Goal: Information Seeking & Learning: Learn about a topic

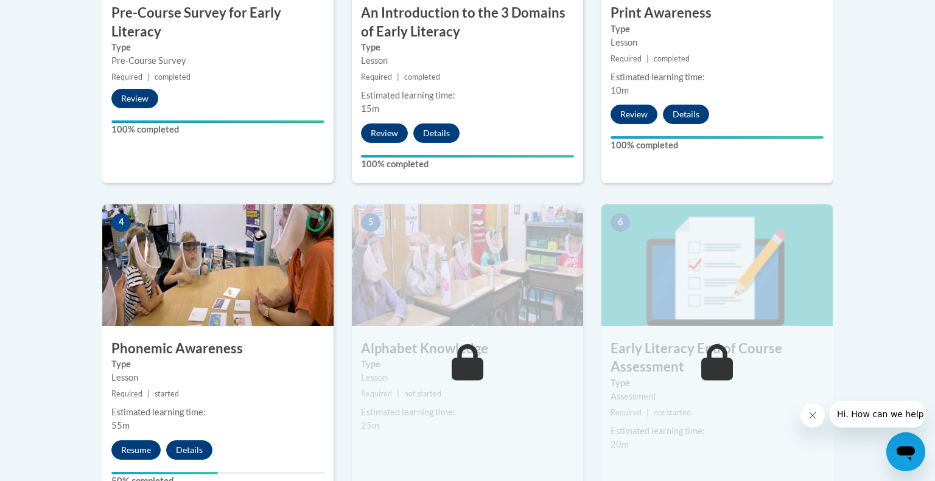
scroll to position [542, 0]
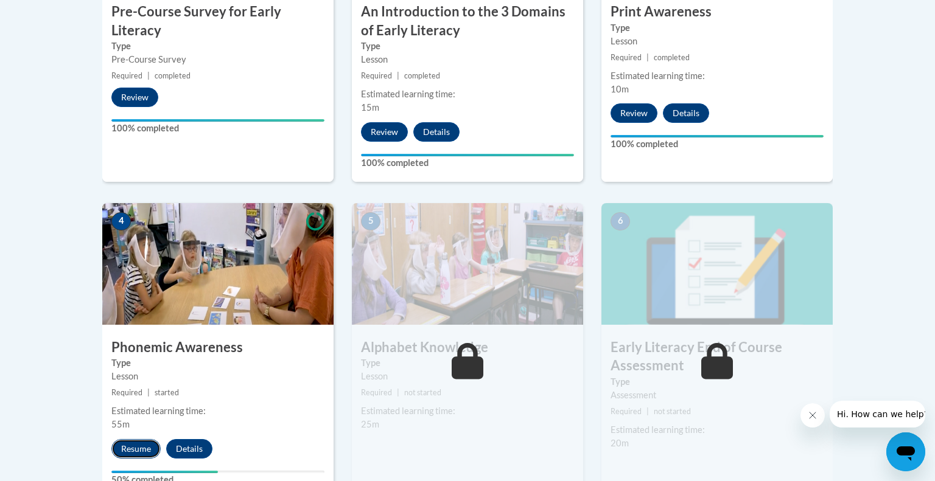
click at [130, 451] on button "Resume" at bounding box center [135, 448] width 49 height 19
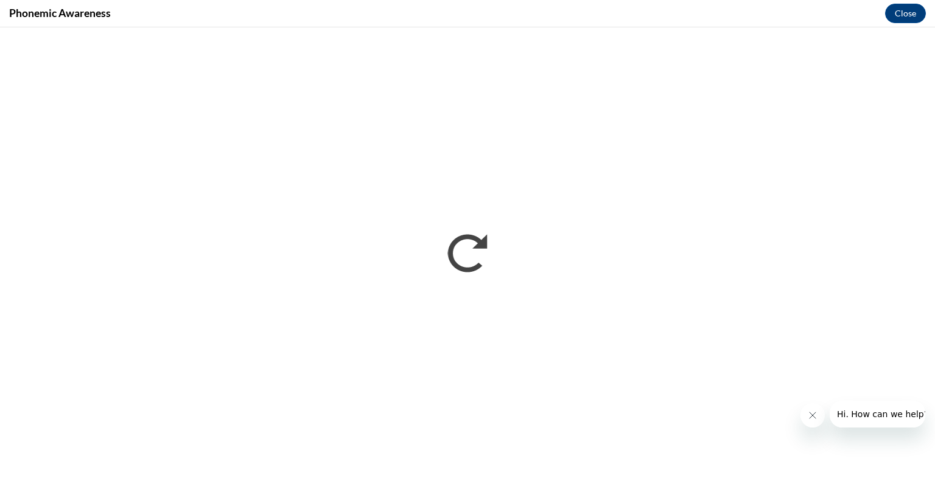
scroll to position [0, 0]
